Goal: Navigation & Orientation: Find specific page/section

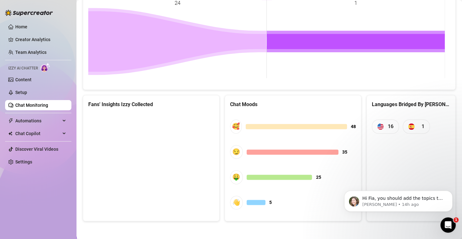
scroll to position [286, 0]
click at [452, 229] on div "Open Intercom Messenger" at bounding box center [448, 225] width 21 height 21
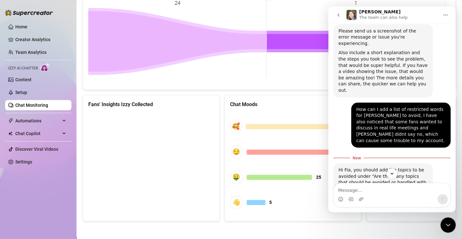
scroll to position [296, 0]
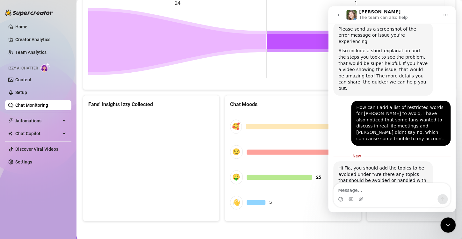
click at [450, 226] on icon "Close Intercom Messenger" at bounding box center [448, 225] width 8 height 8
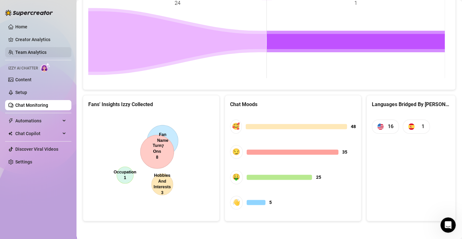
click at [47, 53] on link "Team Analytics" at bounding box center [30, 52] width 31 height 5
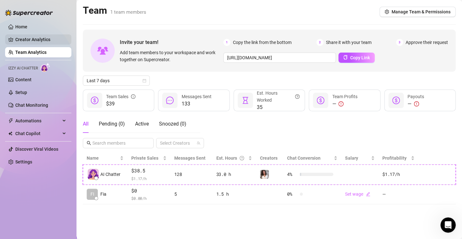
click at [46, 38] on link "Creator Analytics" at bounding box center [40, 39] width 51 height 10
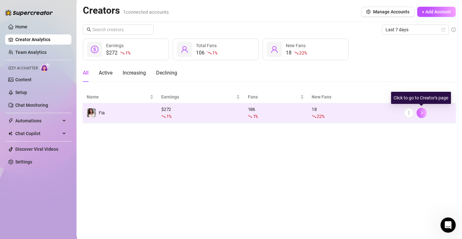
click at [424, 112] on button "button" at bounding box center [422, 113] width 10 height 10
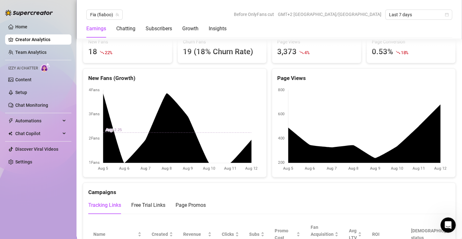
scroll to position [574, 0]
